Goal: Task Accomplishment & Management: Use online tool/utility

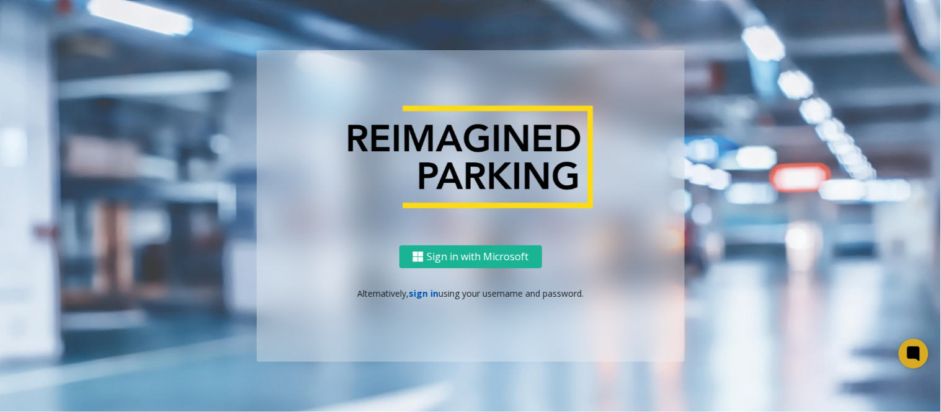
click at [417, 290] on link "sign in" at bounding box center [424, 294] width 30 height 12
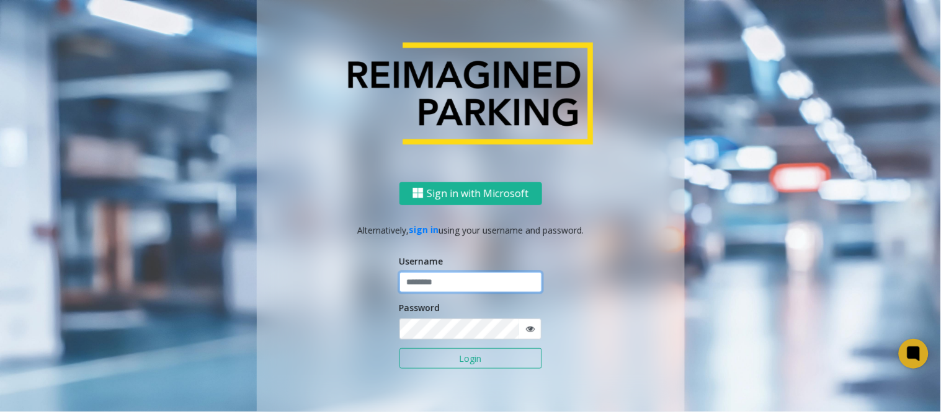
type input "*****"
click at [399, 348] on button "Login" at bounding box center [470, 358] width 143 height 21
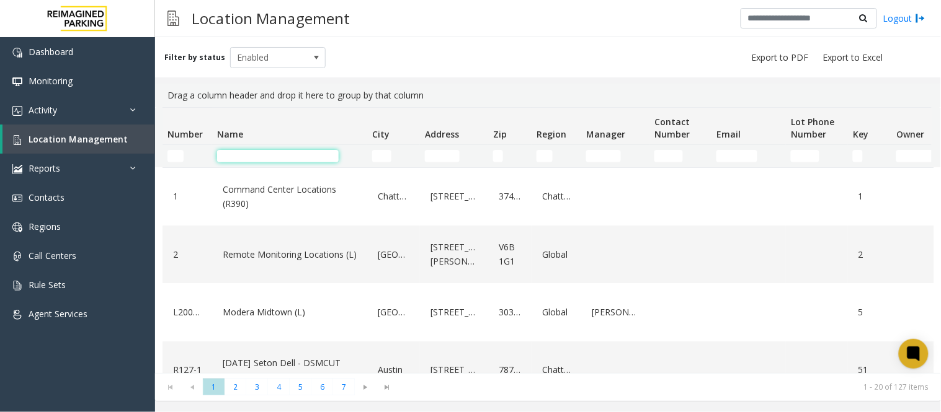
click at [228, 151] on input "Name Filter" at bounding box center [278, 156] width 122 height 12
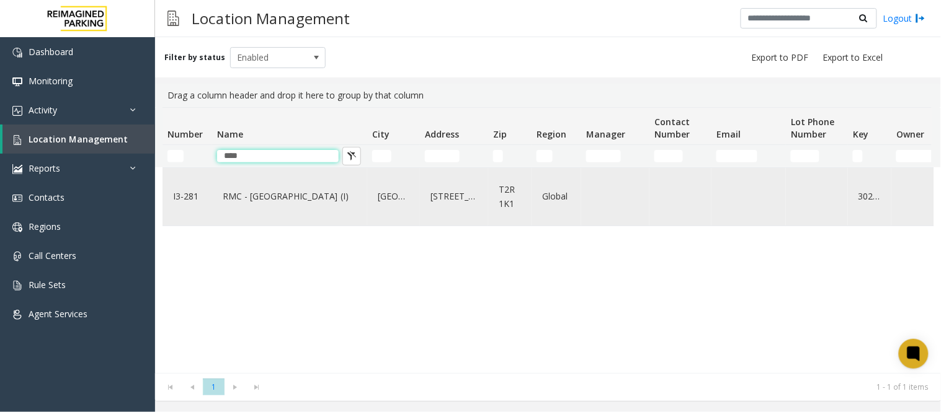
type input "****"
click at [254, 193] on link "RMC - [GEOGRAPHIC_DATA] (I)" at bounding box center [290, 197] width 140 height 20
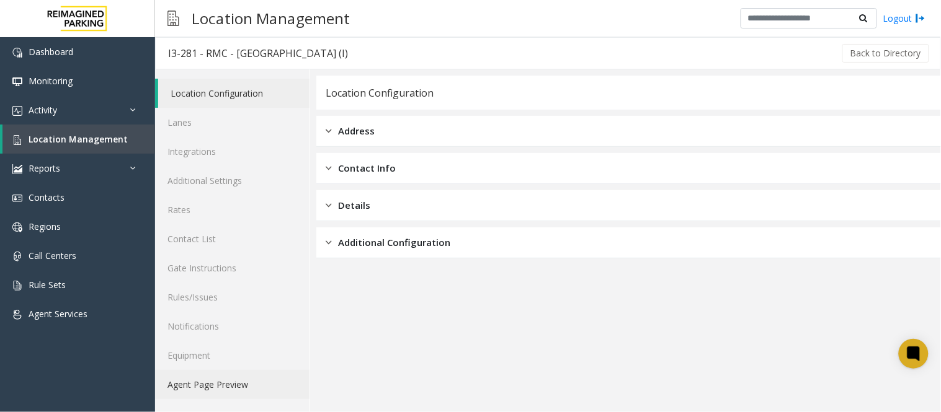
click at [211, 378] on link "Agent Page Preview" at bounding box center [232, 384] width 154 height 29
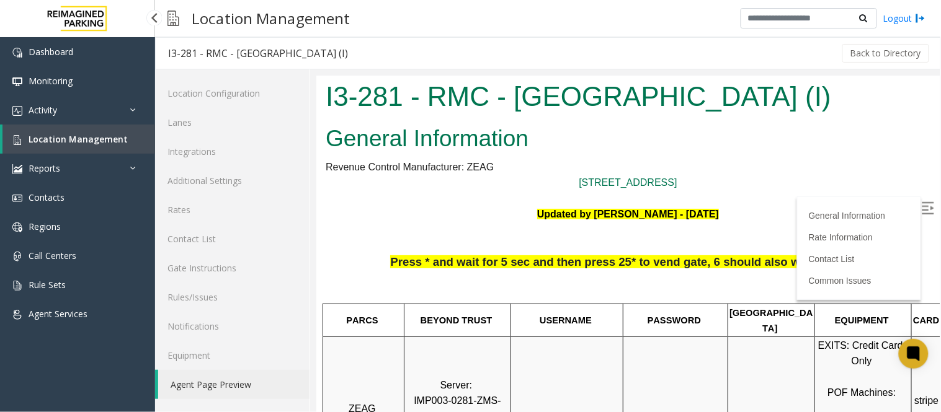
click at [74, 141] on span "Location Management" at bounding box center [78, 139] width 99 height 12
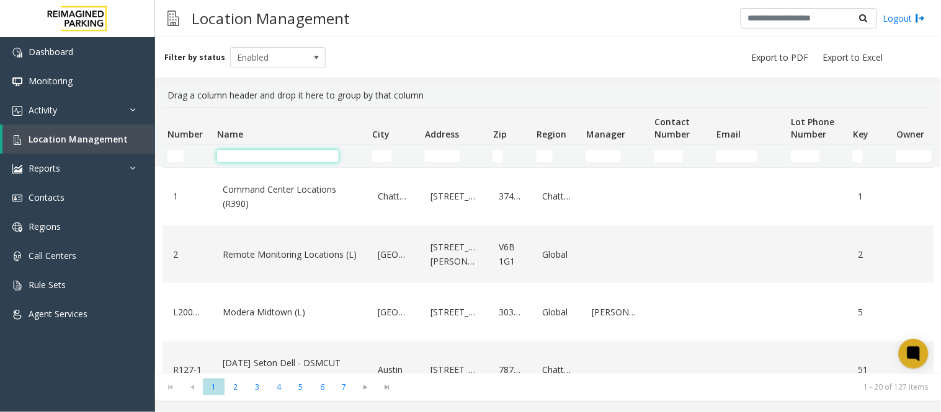
click at [279, 152] on input "Name Filter" at bounding box center [278, 156] width 122 height 12
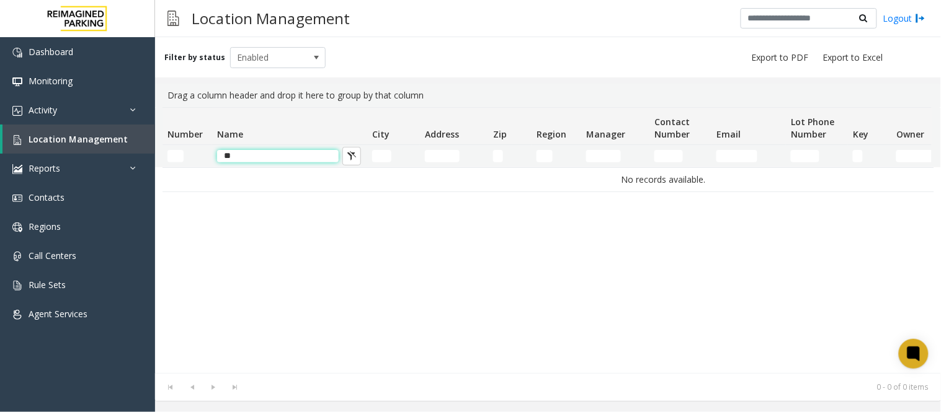
type input "*"
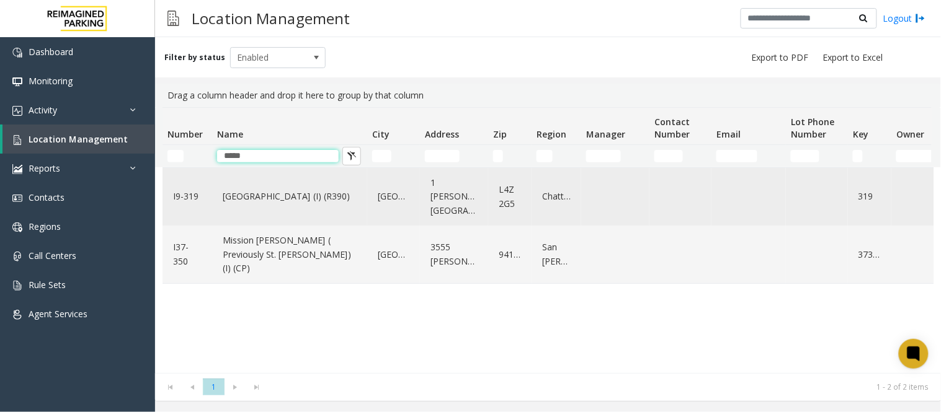
type input "*****"
click at [283, 190] on link "[GEOGRAPHIC_DATA] (I) (R390)" at bounding box center [290, 197] width 140 height 20
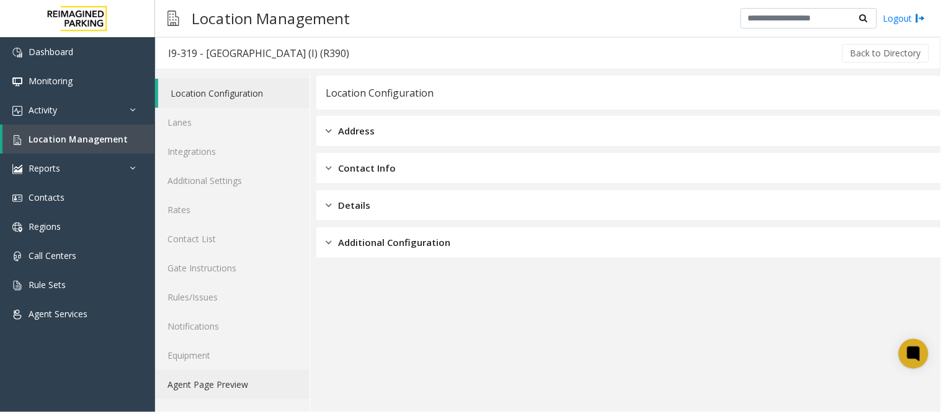
click at [208, 386] on link "Agent Page Preview" at bounding box center [232, 384] width 154 height 29
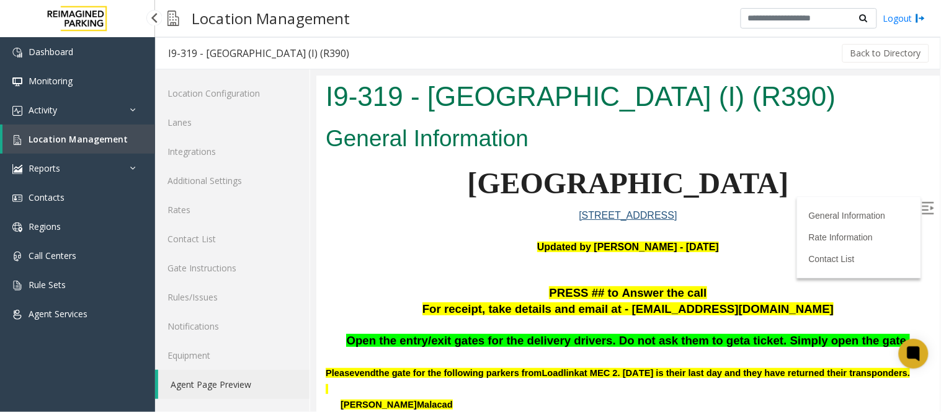
click at [75, 141] on span "Location Management" at bounding box center [78, 139] width 99 height 12
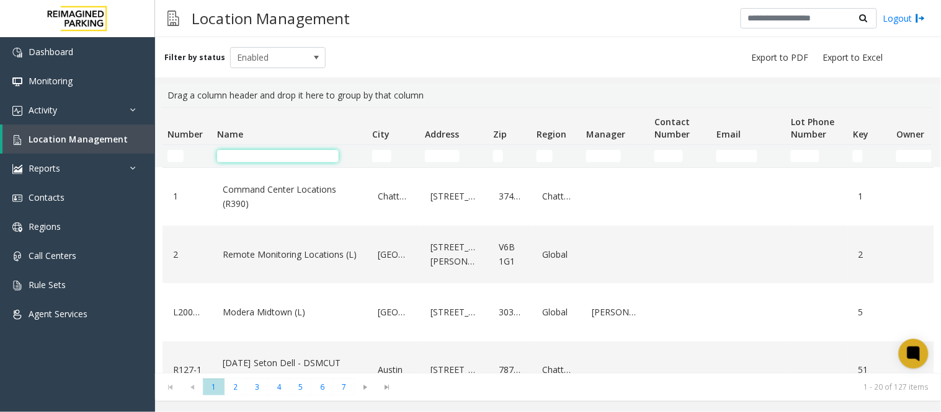
click at [249, 159] on input "Name Filter" at bounding box center [278, 156] width 122 height 12
click at [181, 153] on input "Number Filter" at bounding box center [175, 156] width 16 height 12
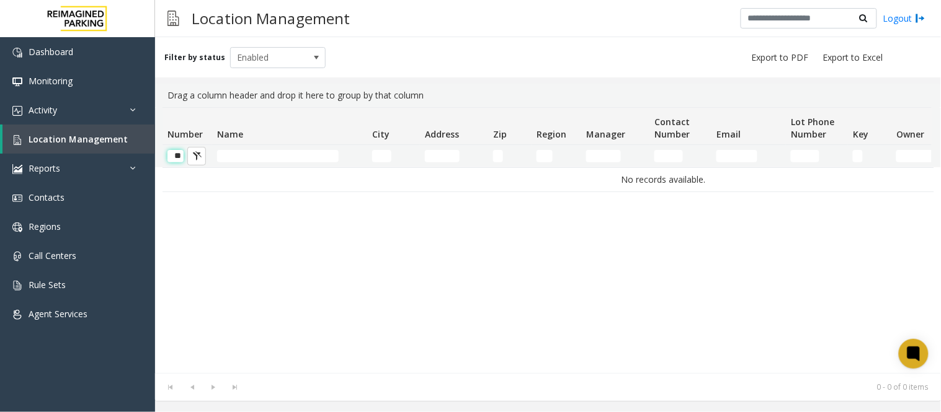
scroll to position [0, 1]
type input "*"
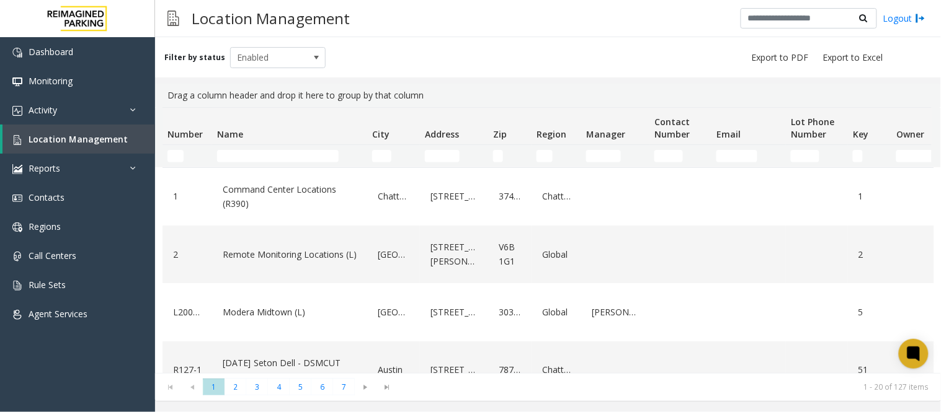
click at [275, 148] on td "Name Filter" at bounding box center [289, 156] width 155 height 22
click at [275, 151] on input "Name Filter" at bounding box center [278, 156] width 122 height 12
click at [242, 157] on input "Name Filter" at bounding box center [278, 156] width 122 height 12
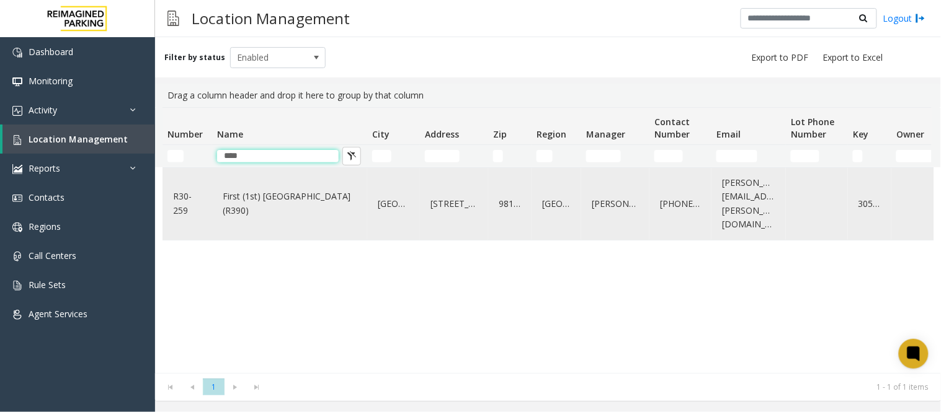
type input "****"
click at [277, 203] on link "First (1st) [GEOGRAPHIC_DATA] (R390)" at bounding box center [290, 204] width 140 height 34
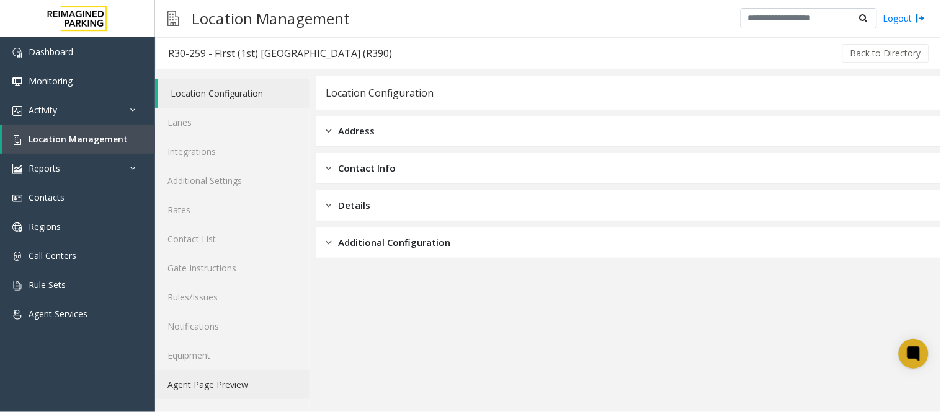
click at [196, 386] on link "Agent Page Preview" at bounding box center [232, 384] width 154 height 29
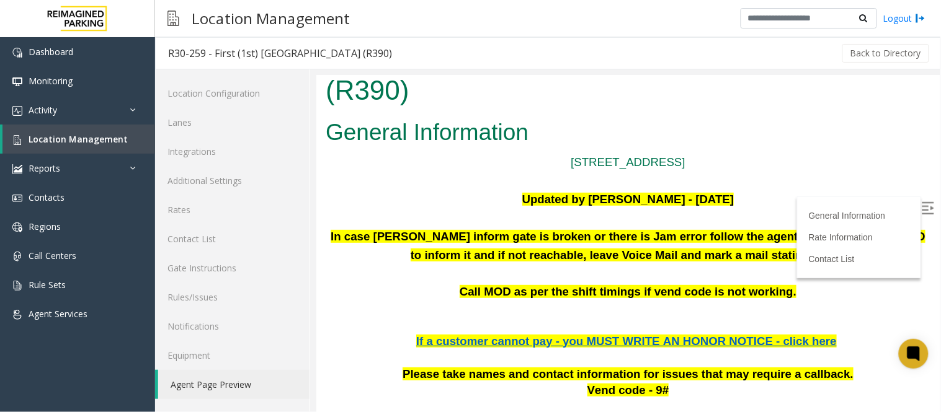
scroll to position [69, 0]
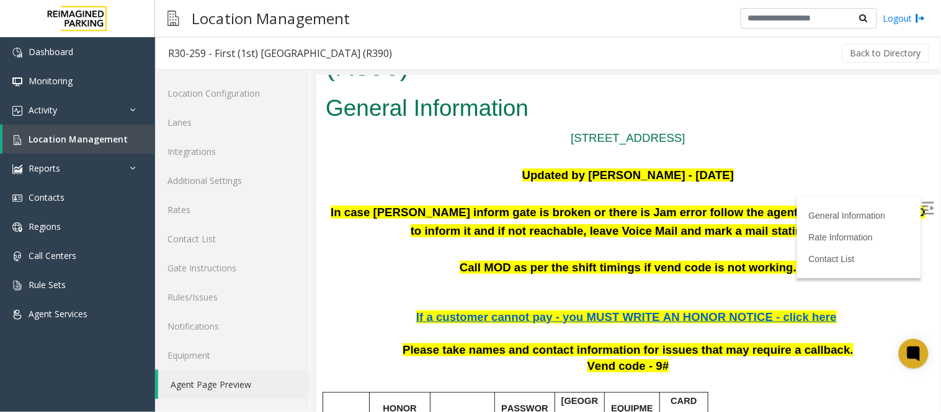
click at [921, 206] on img at bounding box center [927, 208] width 12 height 12
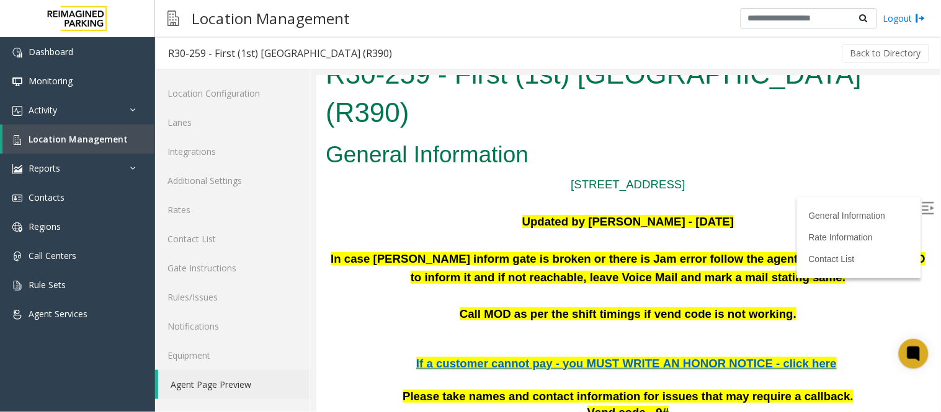
scroll to position [0, 0]
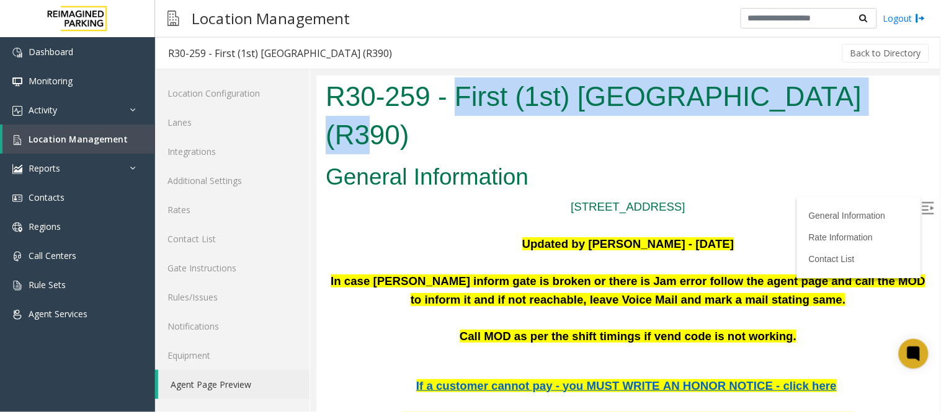
drag, startPoint x: 458, startPoint y: 97, endPoint x: 821, endPoint y: 106, distance: 362.8
click at [821, 106] on h1 "R30-259 - First (1st) [GEOGRAPHIC_DATA] (R390)" at bounding box center [627, 115] width 605 height 76
copy h1 "First (1st) [GEOGRAPHIC_DATA]"
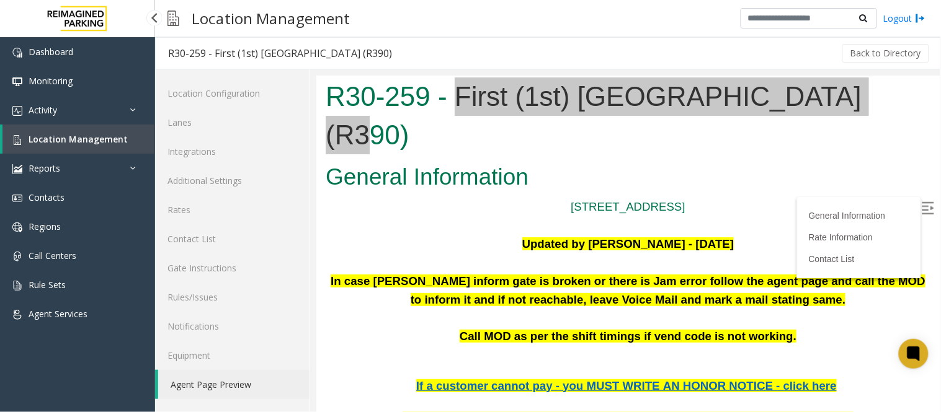
click at [84, 138] on span "Location Management" at bounding box center [78, 139] width 99 height 12
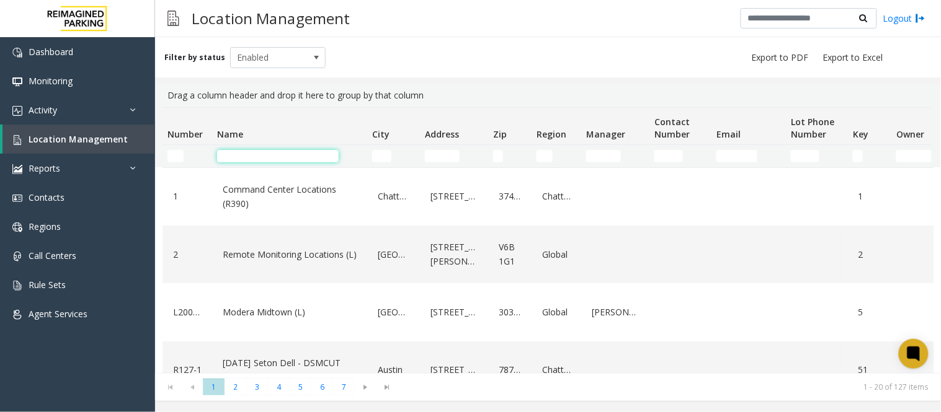
click at [251, 155] on input "Name Filter" at bounding box center [278, 156] width 122 height 12
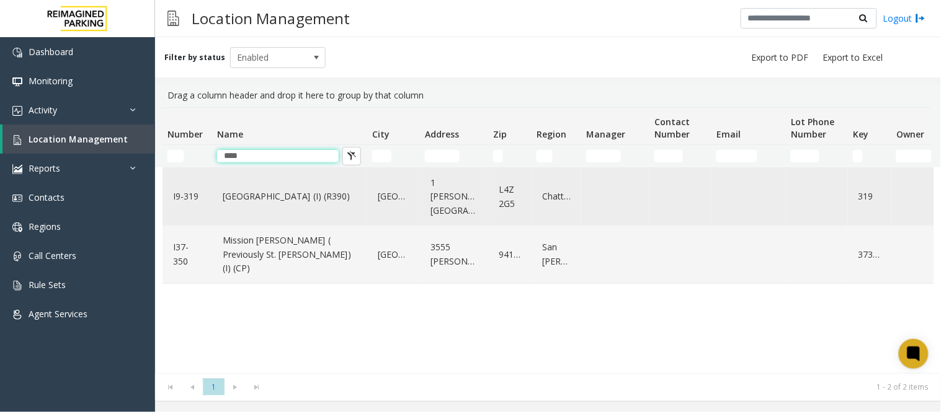
type input "****"
click at [273, 187] on link "[GEOGRAPHIC_DATA] (I) (R390)" at bounding box center [290, 197] width 140 height 20
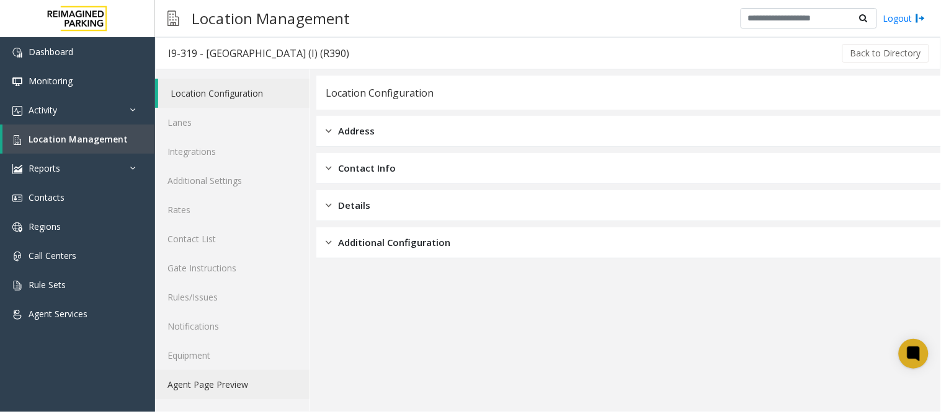
click at [218, 380] on link "Agent Page Preview" at bounding box center [232, 384] width 154 height 29
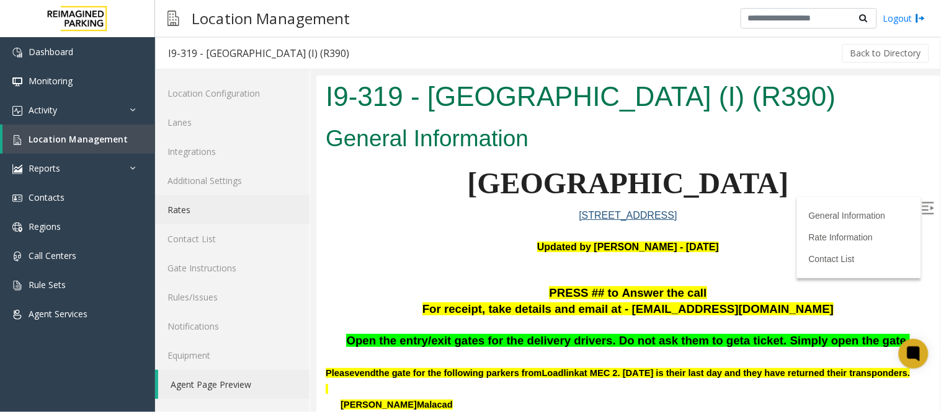
click at [190, 212] on link "Rates" at bounding box center [232, 209] width 154 height 29
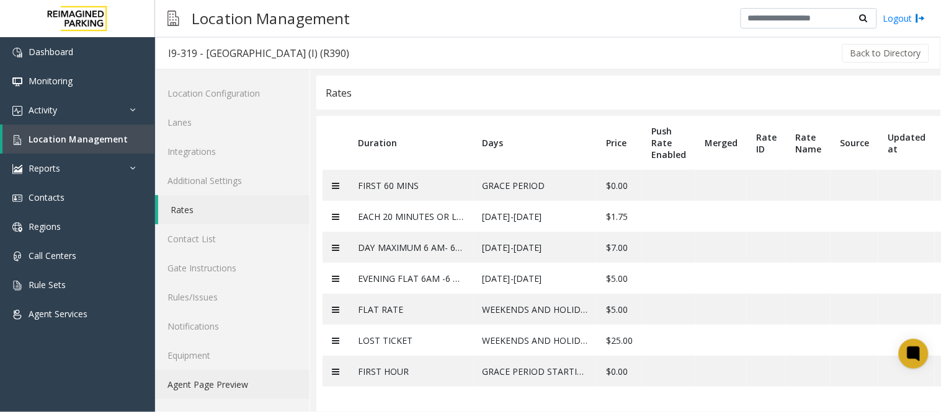
click at [224, 385] on link "Agent Page Preview" at bounding box center [232, 384] width 154 height 29
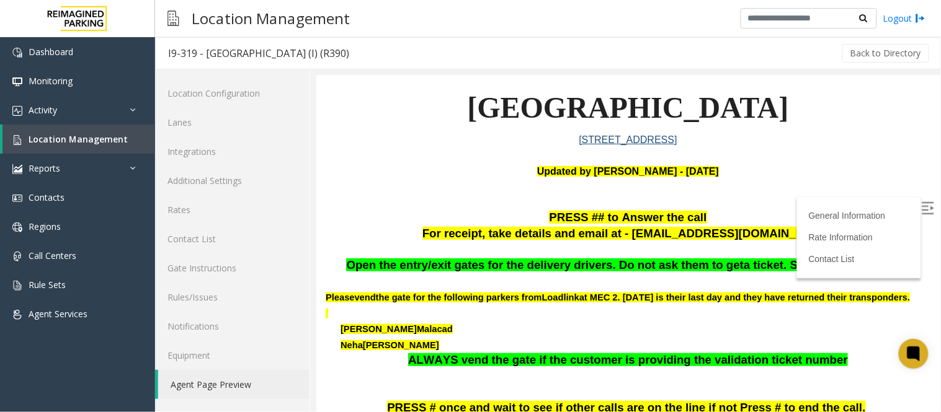
scroll to position [69, 0]
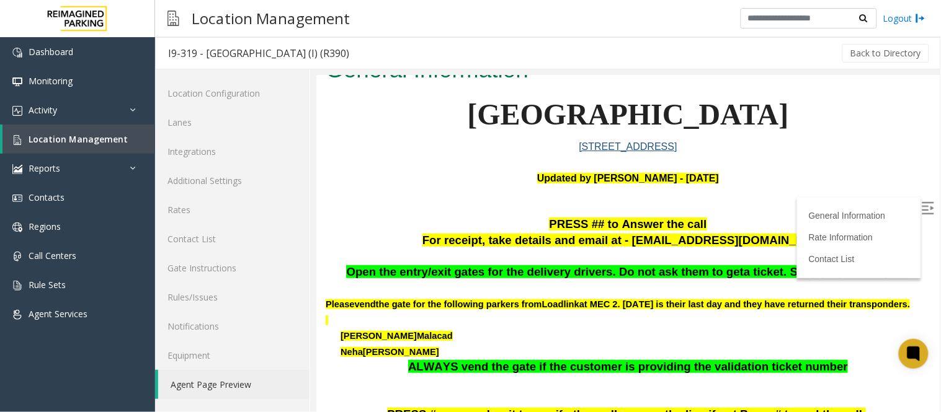
click at [921, 213] on img at bounding box center [927, 208] width 12 height 12
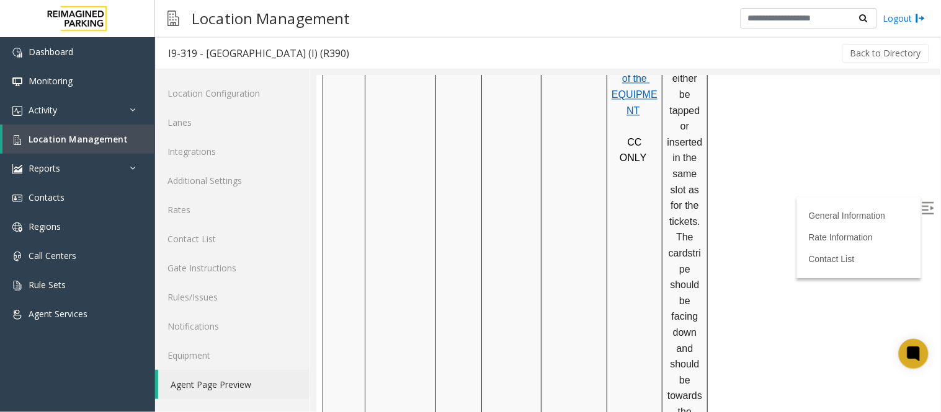
scroll to position [620, 0]
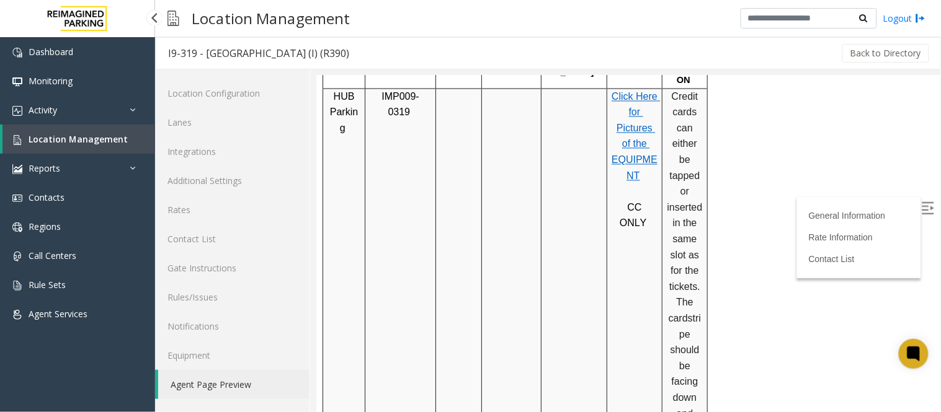
click at [69, 151] on link "Location Management" at bounding box center [78, 139] width 153 height 29
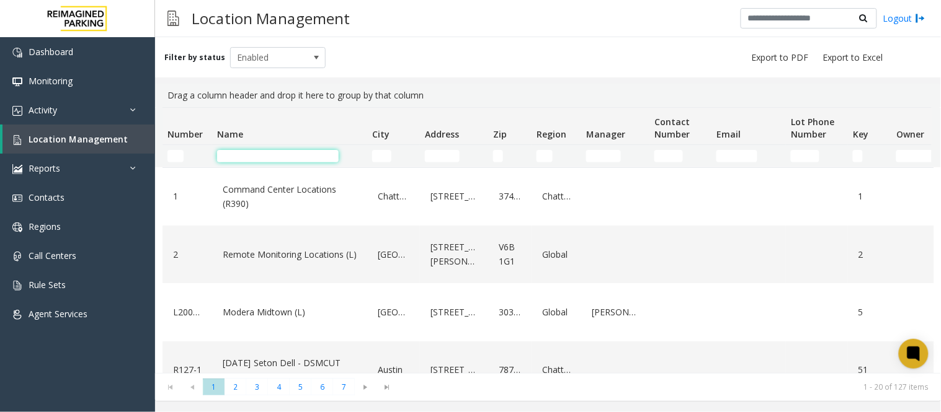
click at [251, 153] on input "Name Filter" at bounding box center [278, 156] width 122 height 12
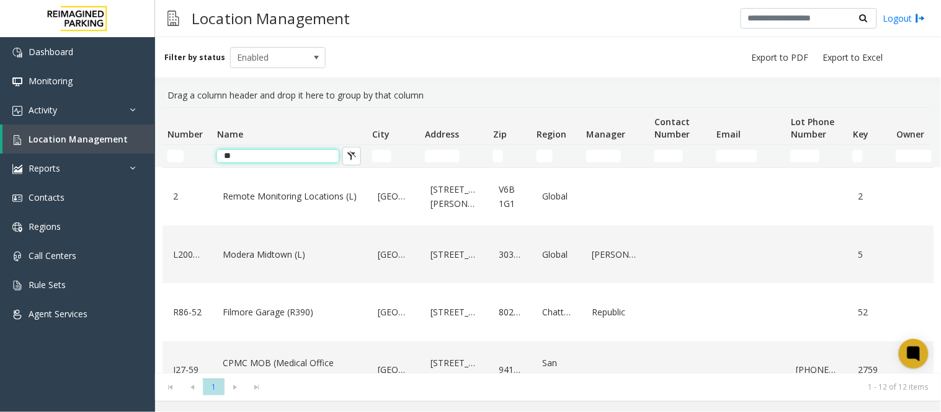
type input "*"
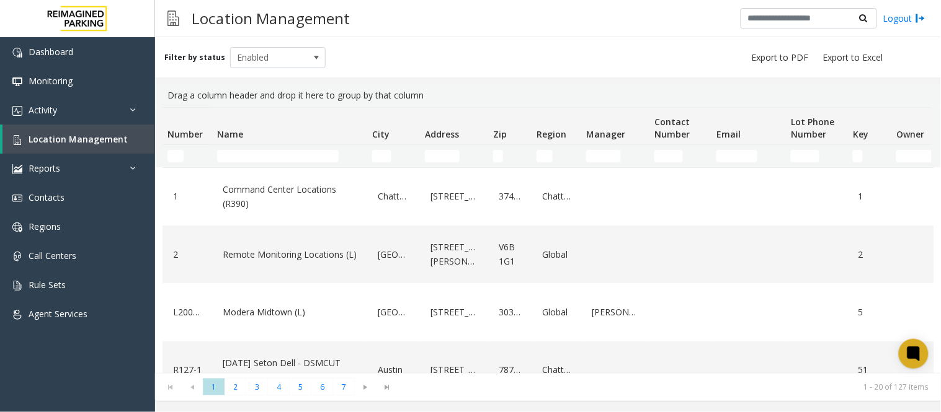
click at [289, 148] on td "Name Filter" at bounding box center [289, 156] width 155 height 22
click at [262, 156] on input "Name Filter" at bounding box center [278, 156] width 122 height 12
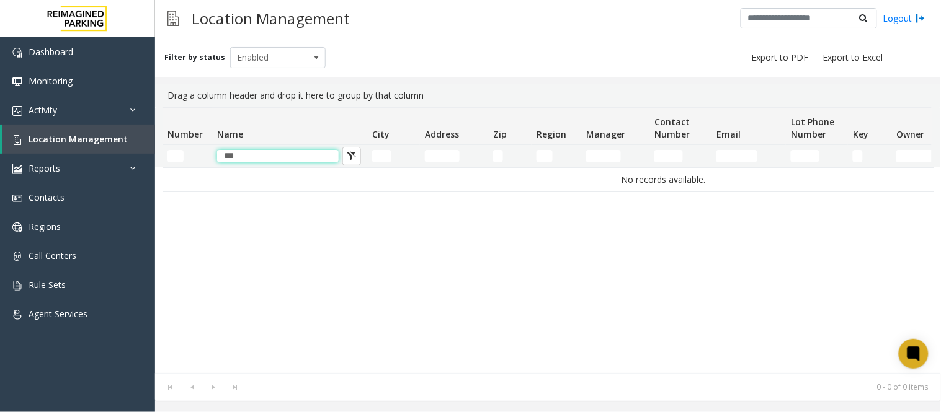
drag, startPoint x: 274, startPoint y: 153, endPoint x: 245, endPoint y: 158, distance: 29.6
click at [207, 151] on tr "***" at bounding box center [662, 156] width 1001 height 22
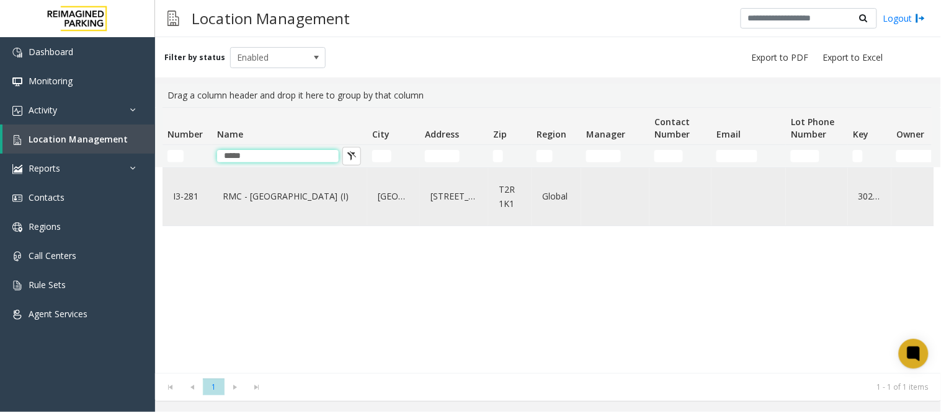
type input "*****"
click at [246, 200] on link "RMC - [GEOGRAPHIC_DATA] (I)" at bounding box center [290, 197] width 140 height 20
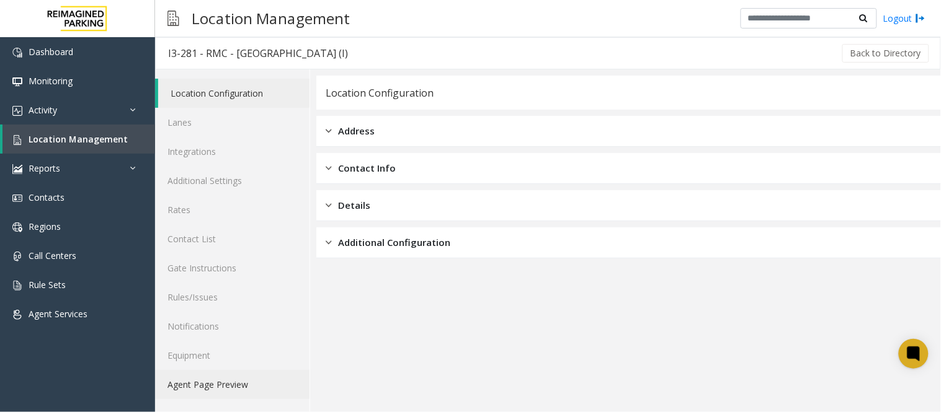
click at [226, 389] on link "Agent Page Preview" at bounding box center [232, 384] width 154 height 29
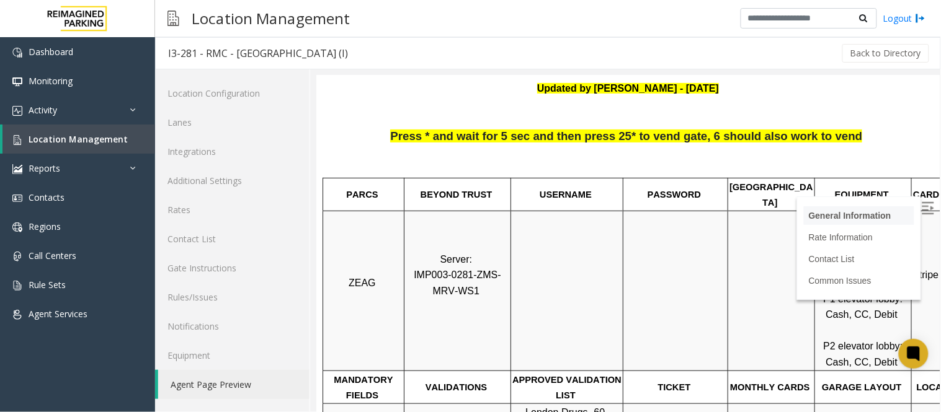
scroll to position [138, 0]
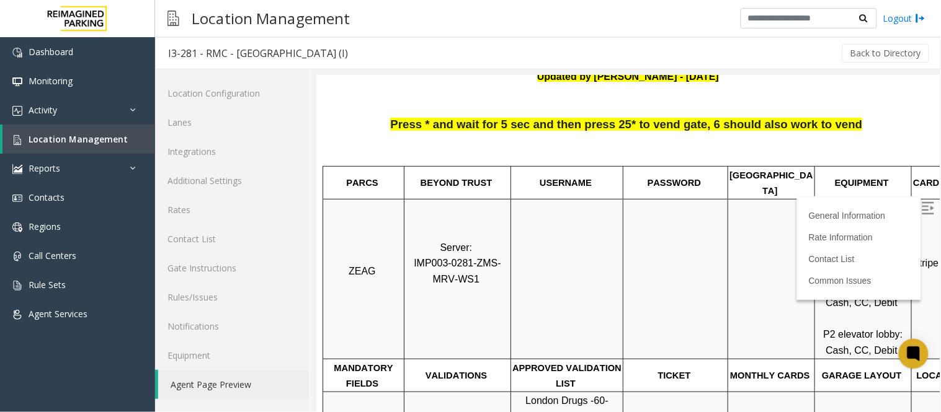
click at [921, 203] on img at bounding box center [927, 208] width 12 height 12
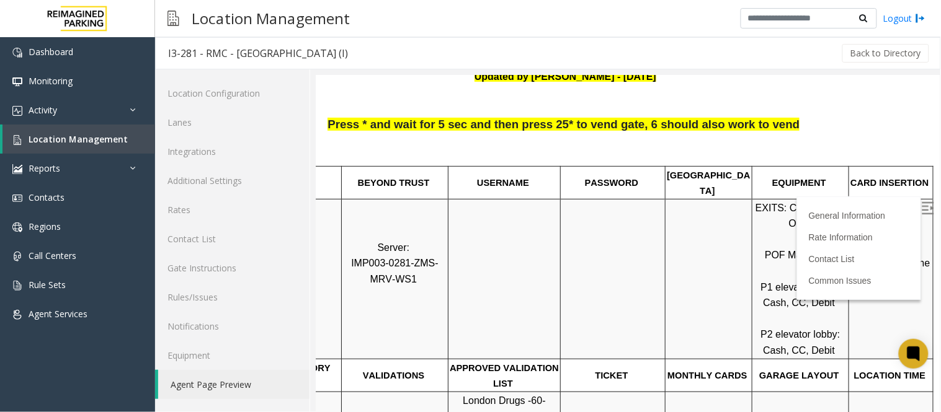
scroll to position [344, 72]
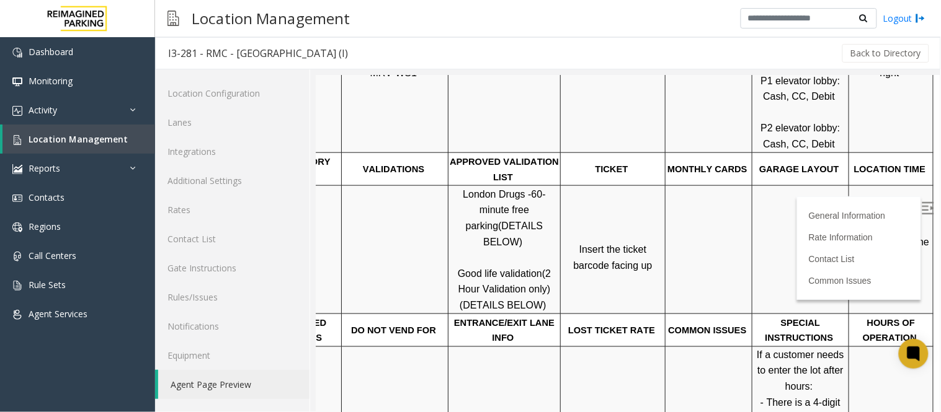
click at [876, 245] on span "Click Here for the local time" at bounding box center [891, 249] width 79 height 27
click at [868, 236] on span "Click Here for the local time" at bounding box center [891, 249] width 79 height 27
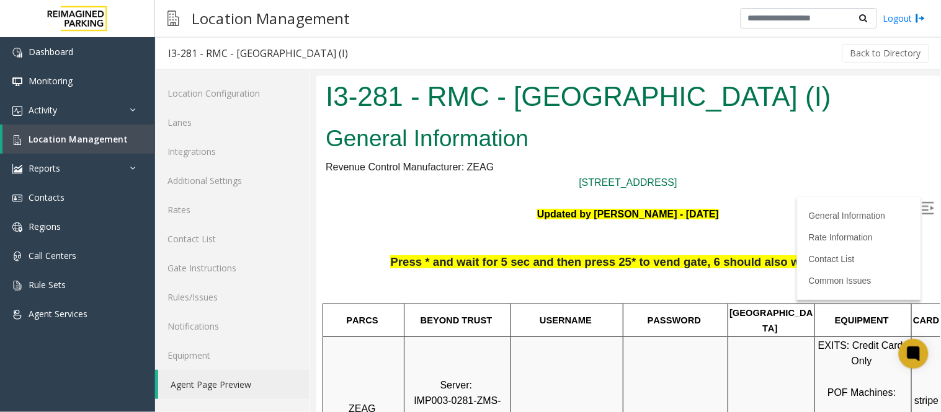
scroll to position [344, 72]
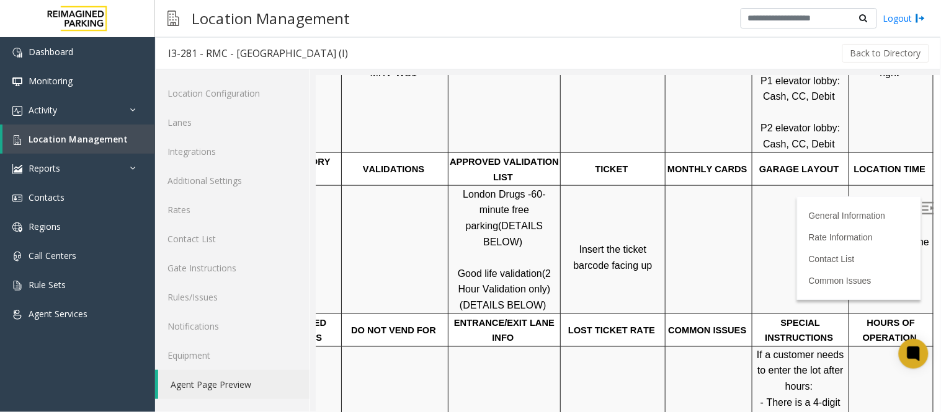
click at [878, 242] on span "Click Here for the local time" at bounding box center [891, 249] width 79 height 27
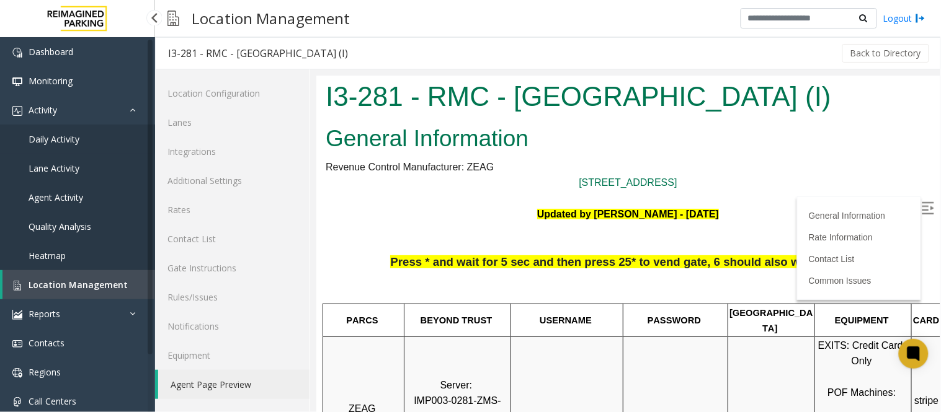
scroll to position [344, 72]
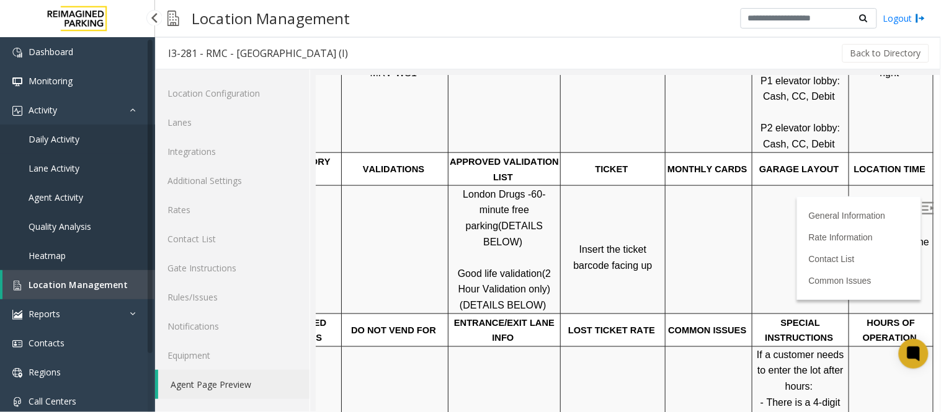
click at [53, 138] on span "Daily Activity" at bounding box center [54, 139] width 51 height 12
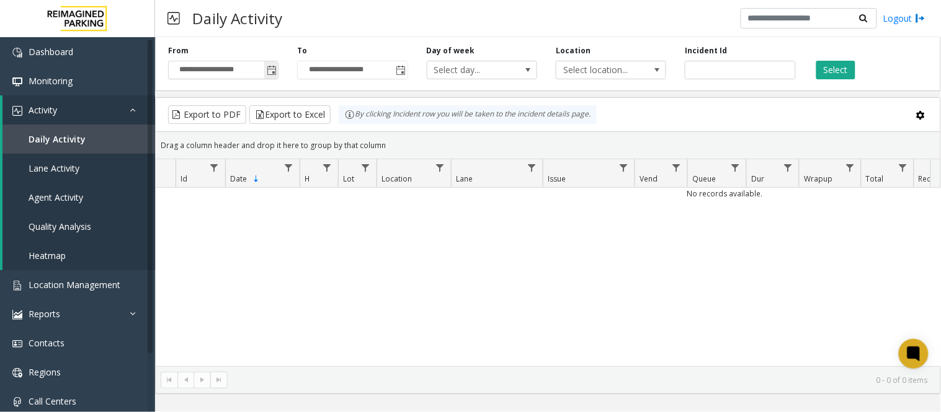
click at [270, 71] on span "Toggle popup" at bounding box center [272, 71] width 10 height 10
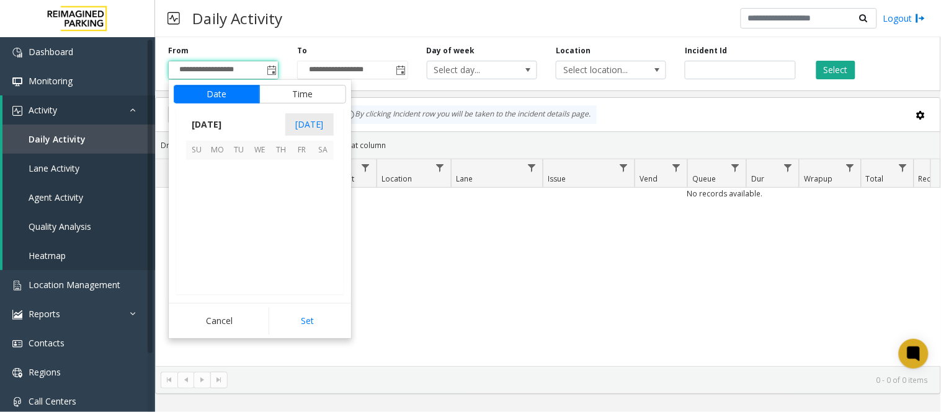
scroll to position [222645, 0]
click at [258, 190] on span "8" at bounding box center [259, 192] width 21 height 21
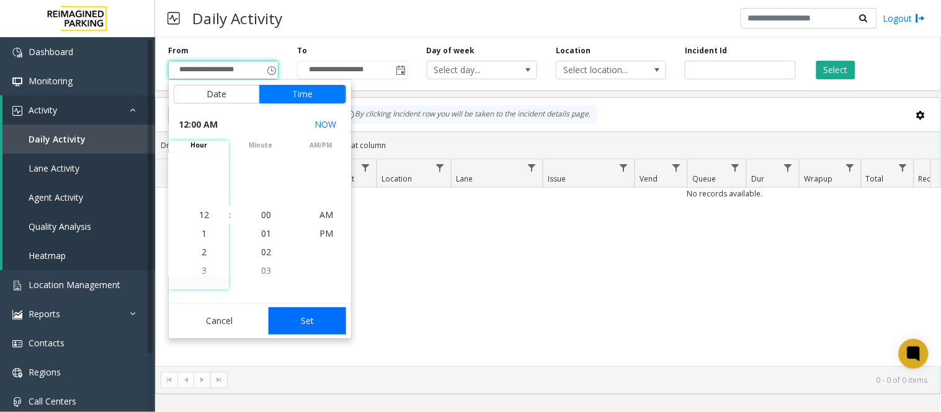
click at [304, 327] on button "Set" at bounding box center [307, 321] width 78 height 27
type input "**********"
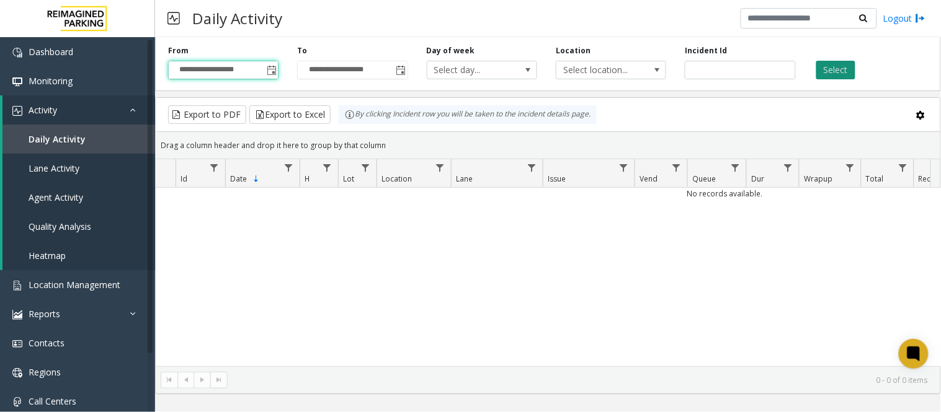
click at [848, 71] on button "Select" at bounding box center [835, 70] width 39 height 19
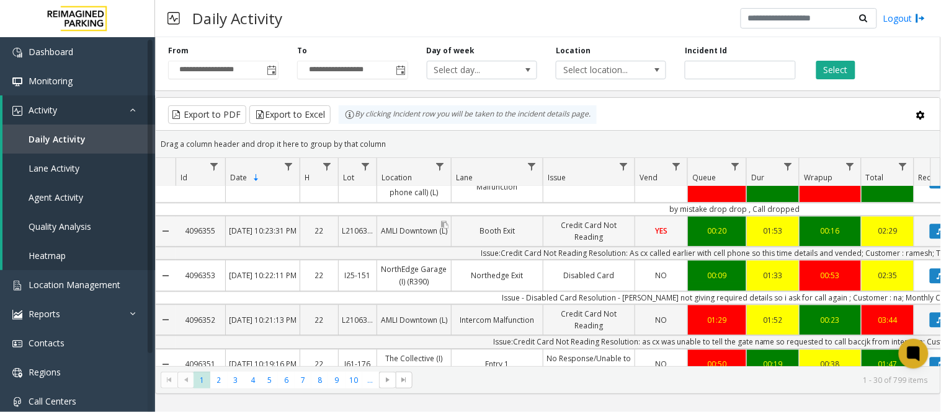
scroll to position [895, 0]
